Goal: Check status: Check status

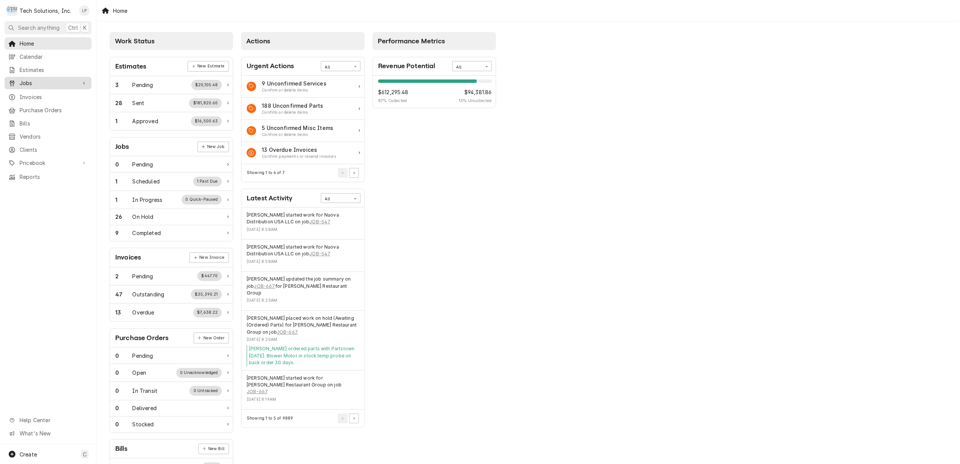
click at [26, 81] on span "Jobs" at bounding box center [48, 83] width 57 height 8
click at [24, 98] on link "Jobs" at bounding box center [48, 96] width 87 height 12
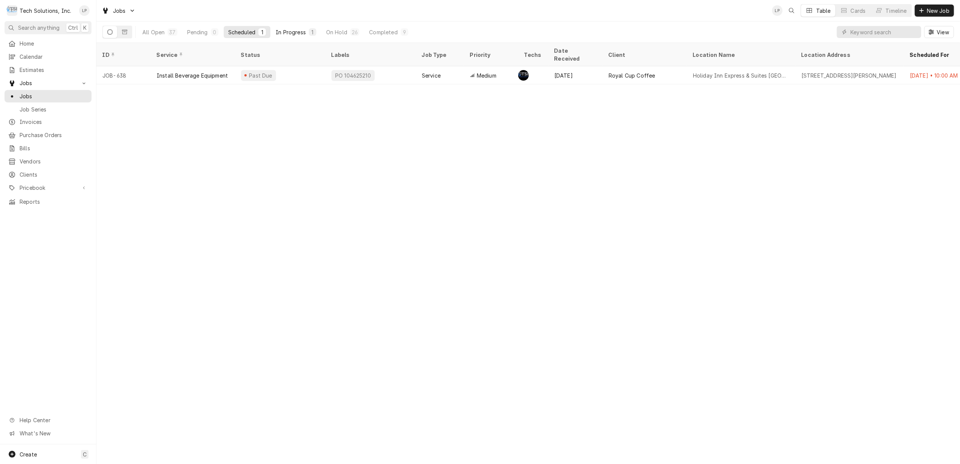
click at [287, 34] on div "In Progress" at bounding box center [291, 32] width 30 height 8
click at [333, 33] on div "On Hold" at bounding box center [336, 32] width 21 height 8
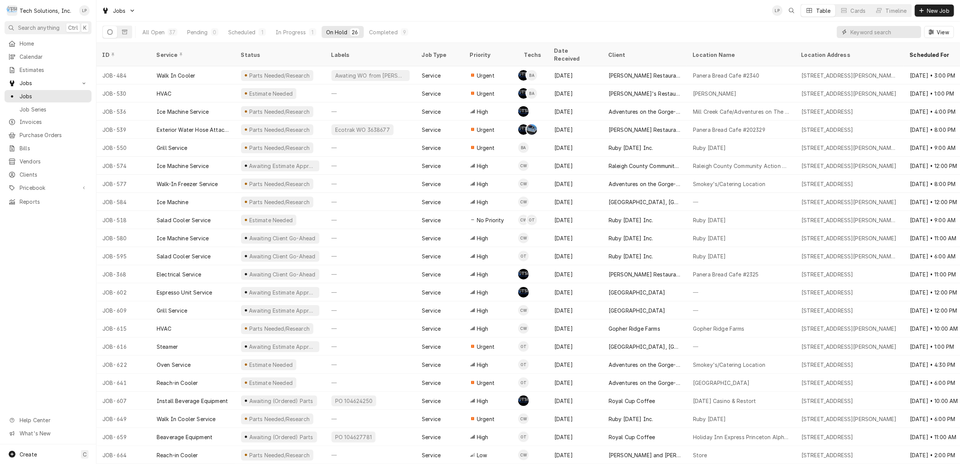
click at [901, 34] on input "Dynamic Content Wrapper" at bounding box center [884, 32] width 67 height 12
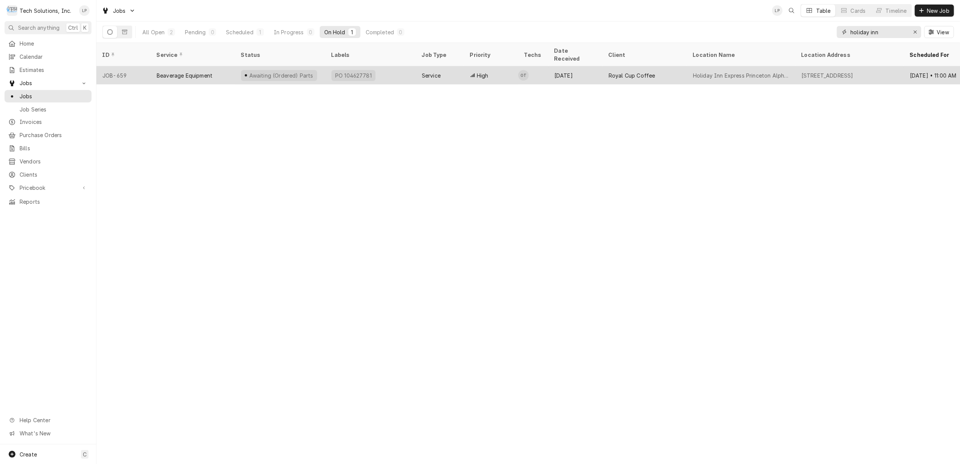
type input "holiday inn"
click at [314, 68] on div "Awaiting (Ordered) Parts" at bounding box center [280, 75] width 90 height 18
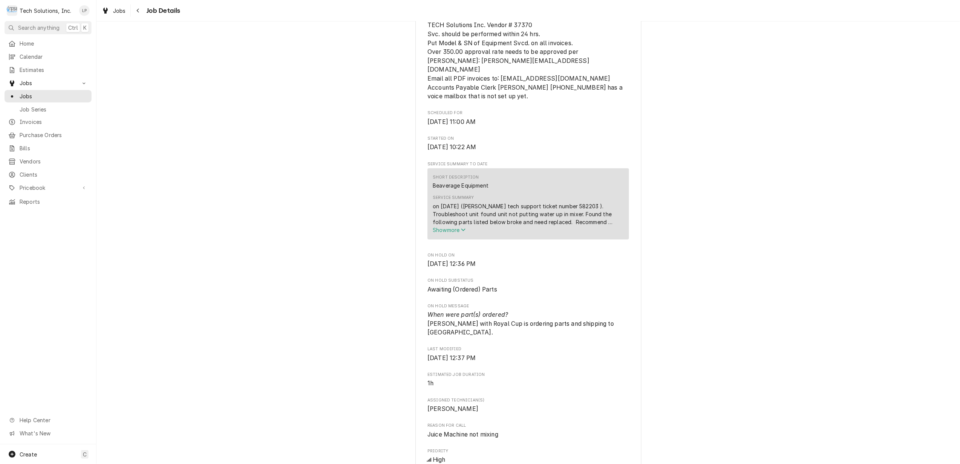
scroll to position [301, 0]
